Goal: Information Seeking & Learning: Learn about a topic

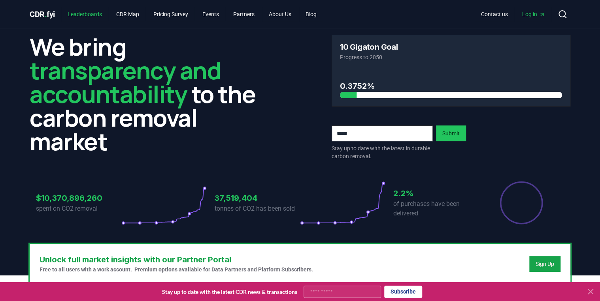
click at [92, 13] on link "Leaderboards" at bounding box center [84, 14] width 47 height 14
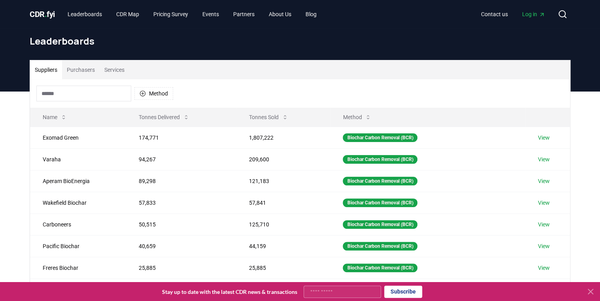
click at [83, 66] on button "Purchasers" at bounding box center [81, 69] width 38 height 19
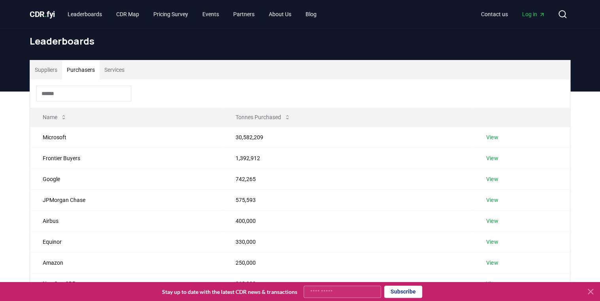
click at [590, 293] on icon at bounding box center [589, 291] width 9 height 9
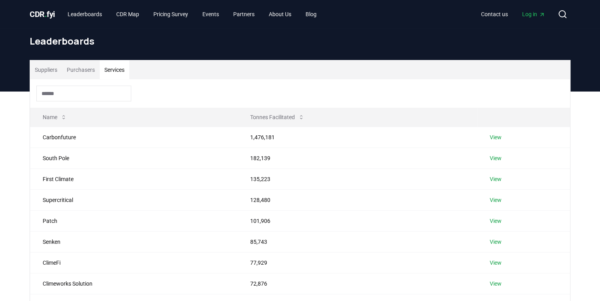
click at [113, 68] on button "Services" at bounding box center [115, 69] width 30 height 19
click at [77, 69] on button "Purchasers" at bounding box center [81, 69] width 38 height 19
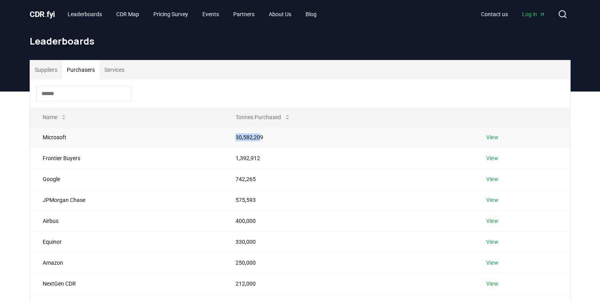
drag, startPoint x: 256, startPoint y: 137, endPoint x: 231, endPoint y: 134, distance: 25.0
click at [231, 134] on td "30,582,209" at bounding box center [348, 137] width 251 height 21
drag, startPoint x: 231, startPoint y: 134, endPoint x: 224, endPoint y: 74, distance: 60.5
click at [224, 74] on div "Suppliers Purchasers Services" at bounding box center [300, 69] width 540 height 19
click at [302, 73] on div "Suppliers Purchasers Services" at bounding box center [300, 69] width 540 height 19
